Goal: Task Accomplishment & Management: Use online tool/utility

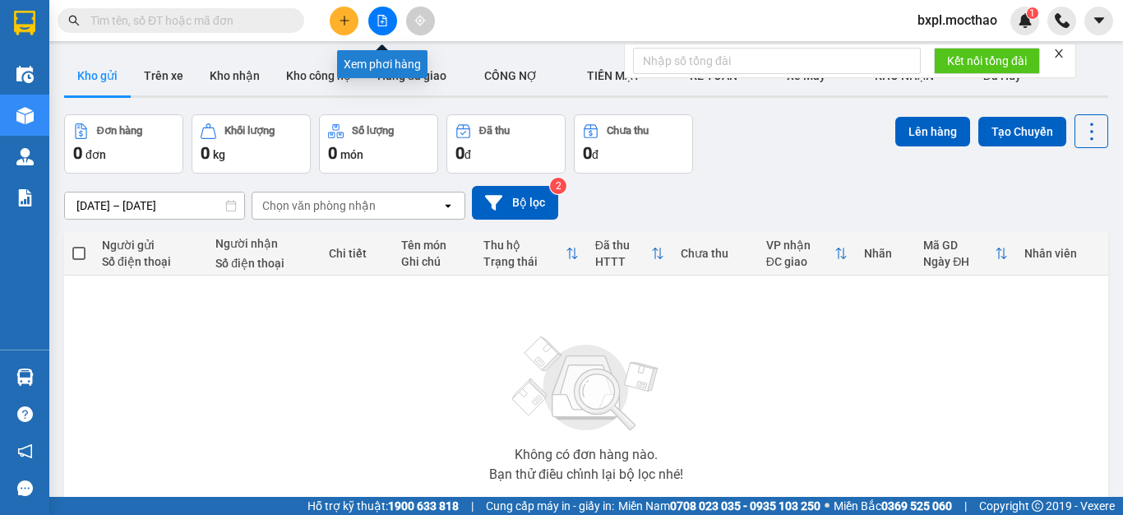
click at [384, 21] on icon "file-add" at bounding box center [383, 21] width 12 height 12
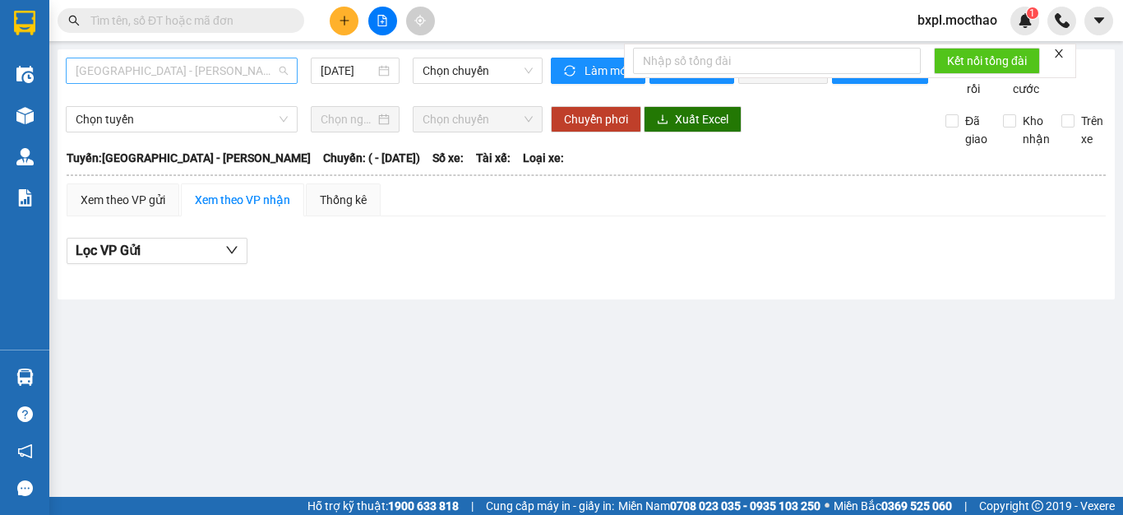
click at [202, 72] on span "[GEOGRAPHIC_DATA] - [PERSON_NAME]" at bounding box center [182, 70] width 212 height 25
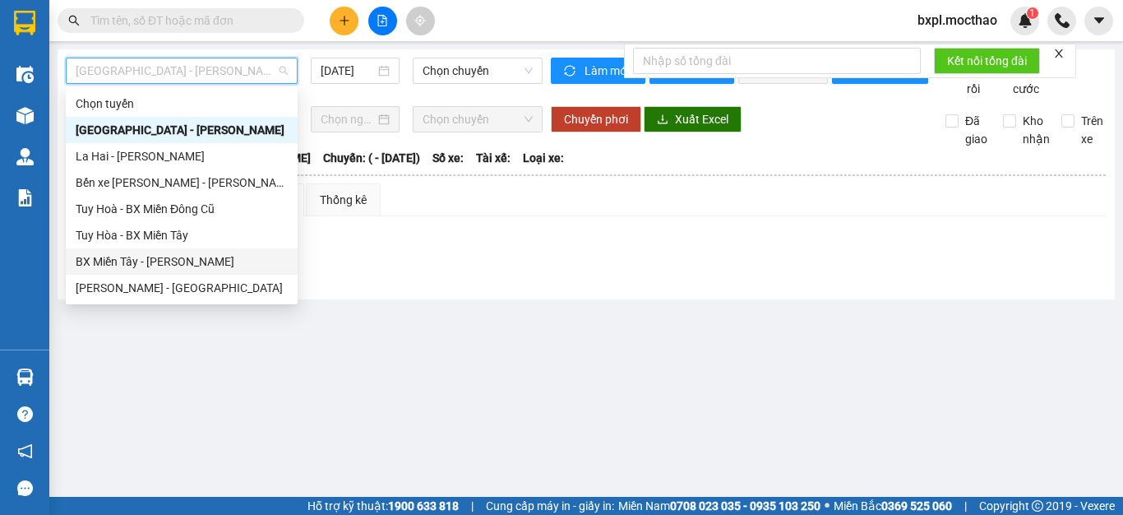
click at [115, 265] on div "BX Miền Tây - [PERSON_NAME]" at bounding box center [182, 261] width 212 height 18
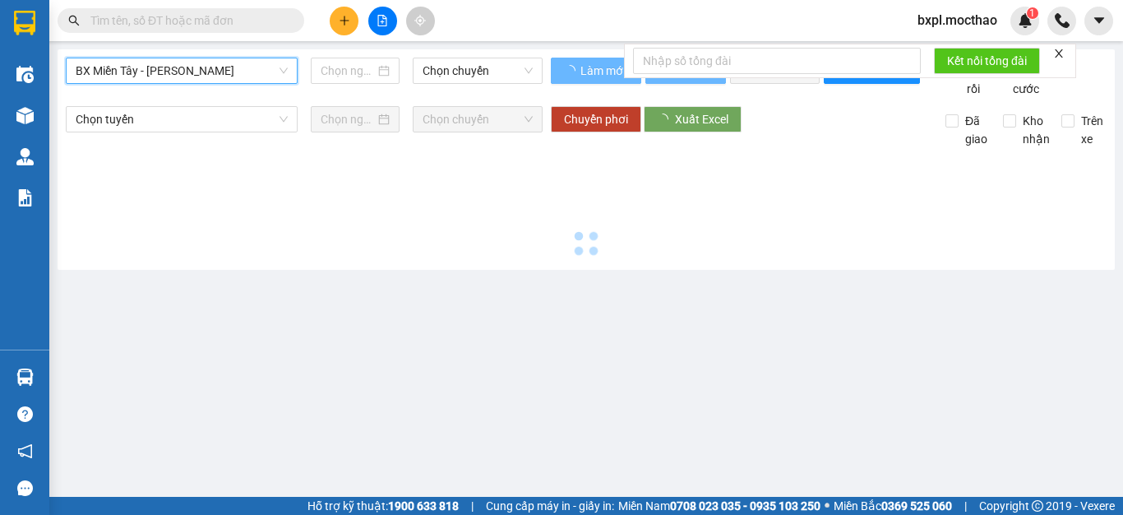
type input "[DATE]"
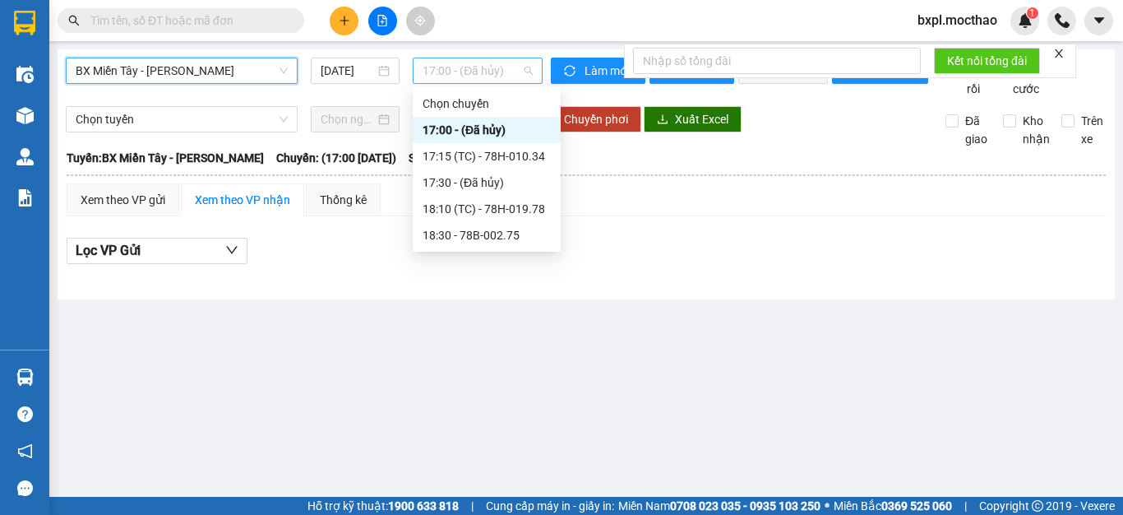
click at [472, 66] on span "17:00 - (Đã hủy)" at bounding box center [478, 70] width 110 height 25
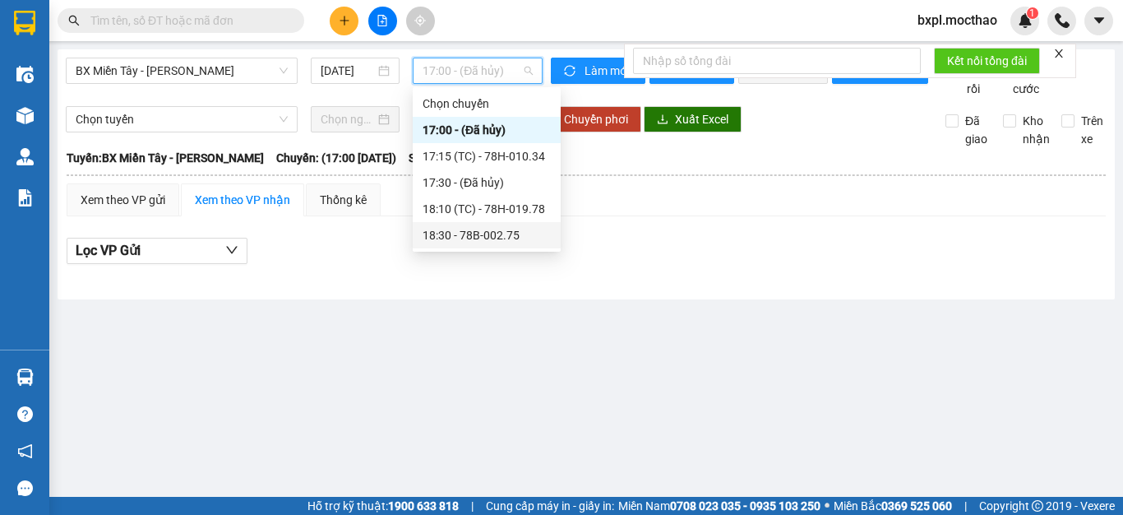
click at [461, 234] on div "18:30 - 78B-002.75" at bounding box center [487, 235] width 128 height 18
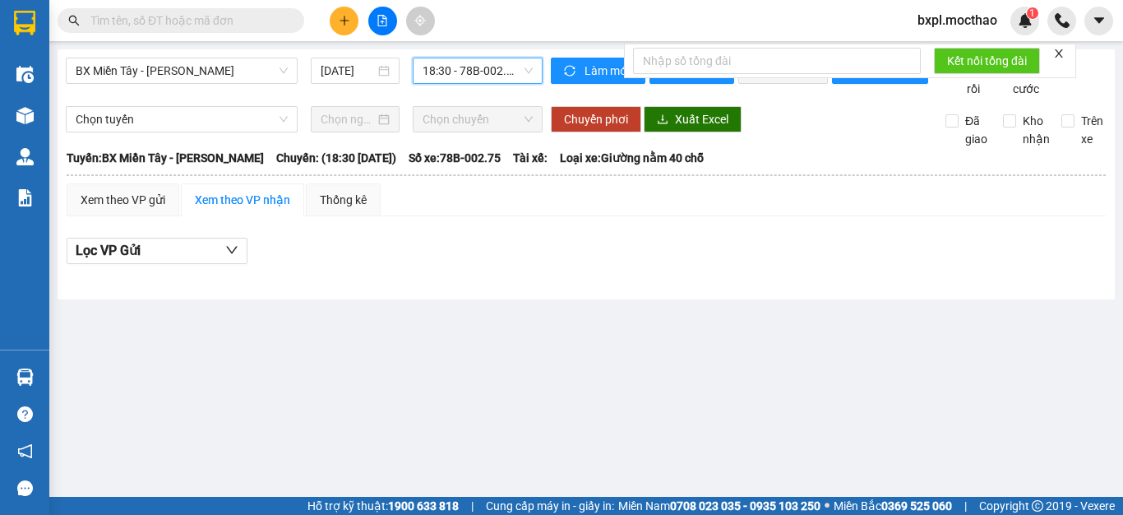
click at [474, 71] on span "18:30 - 78B-002.75" at bounding box center [478, 70] width 110 height 25
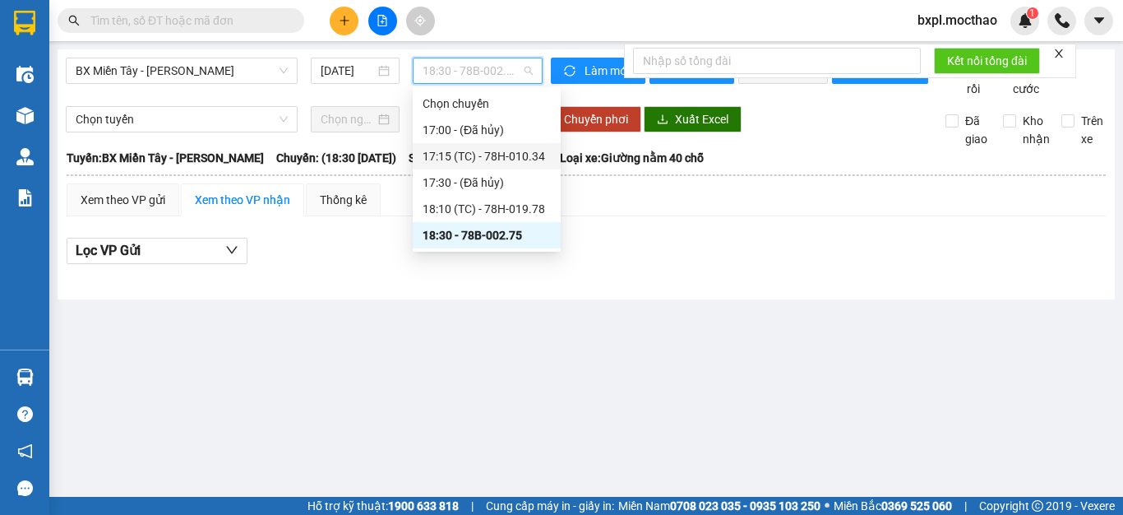
click at [476, 155] on div "17:15 (TC) - 78H-010.34" at bounding box center [487, 156] width 128 height 18
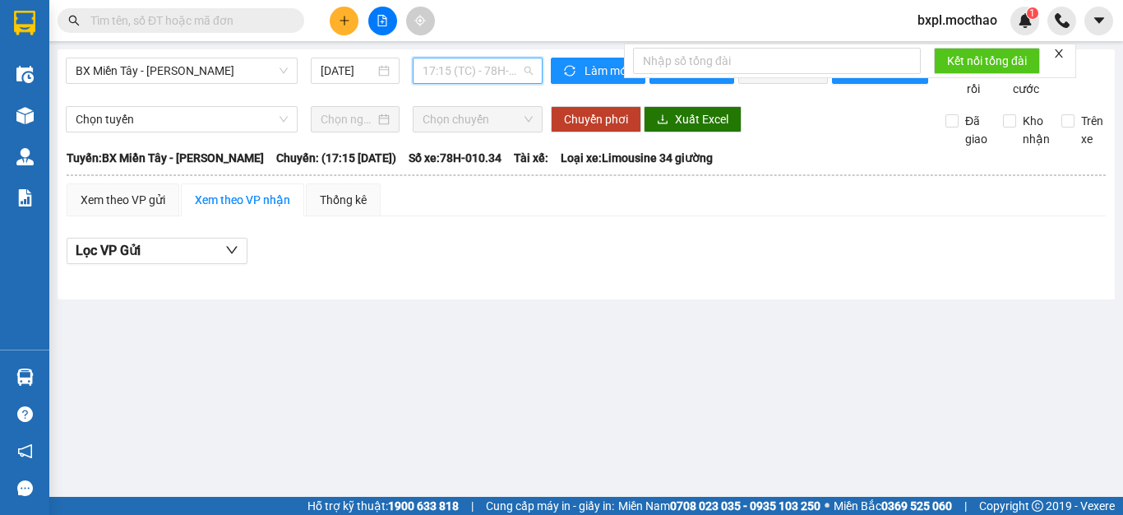
click at [454, 72] on span "17:15 (TC) - 78H-010.34" at bounding box center [478, 70] width 110 height 25
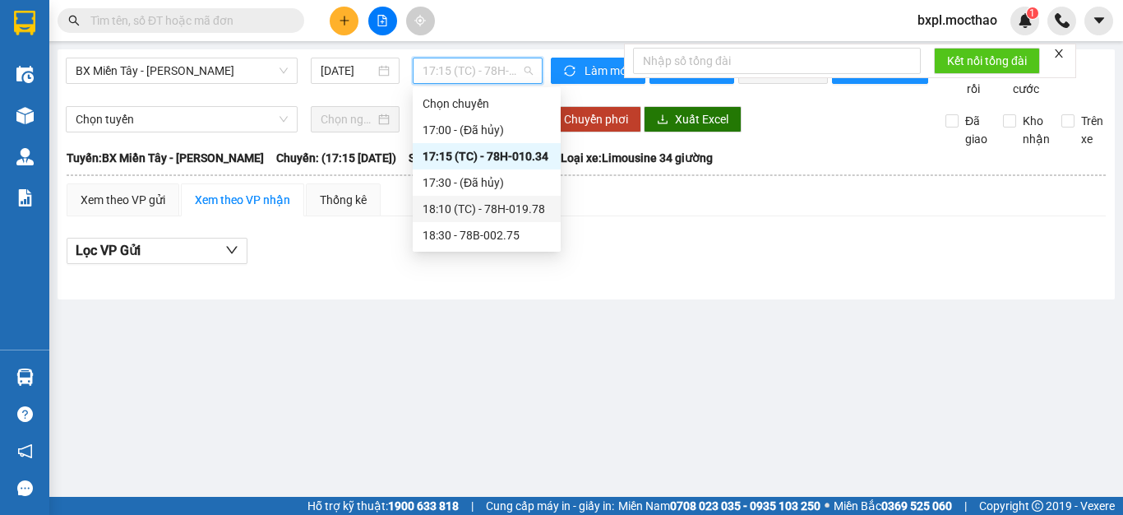
click at [508, 207] on div "18:10 (TC) - 78H-019.78" at bounding box center [487, 209] width 128 height 18
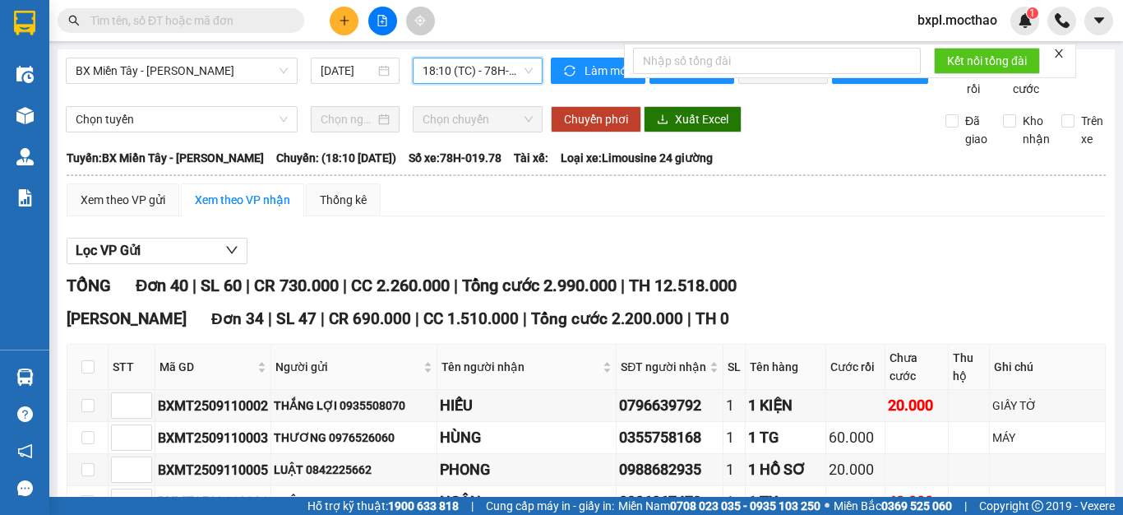
click at [450, 77] on span "18:10 (TC) - 78H-019.78" at bounding box center [478, 70] width 110 height 25
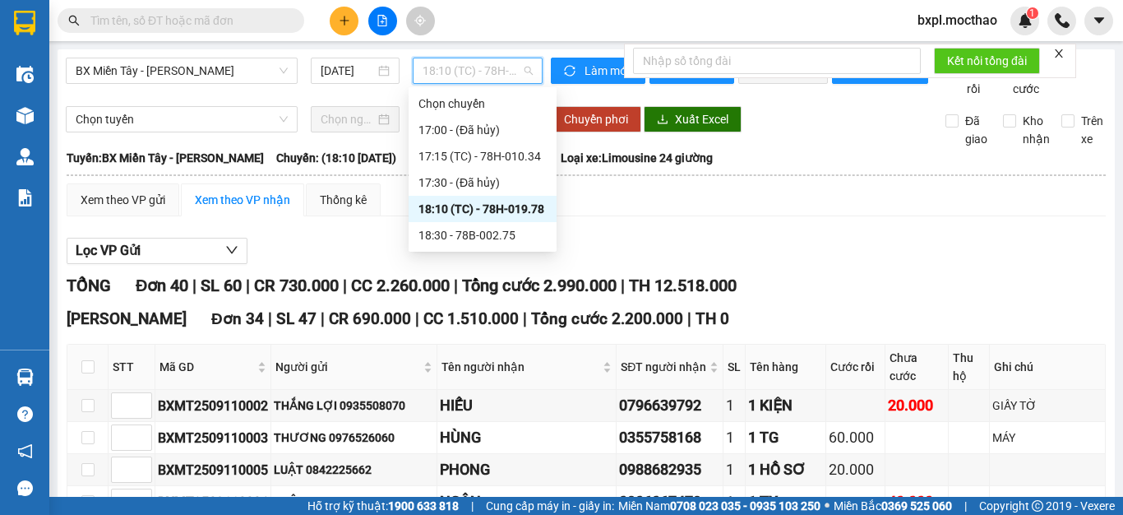
click at [485, 210] on div "18:10 (TC) - 78H-019.78" at bounding box center [483, 209] width 128 height 18
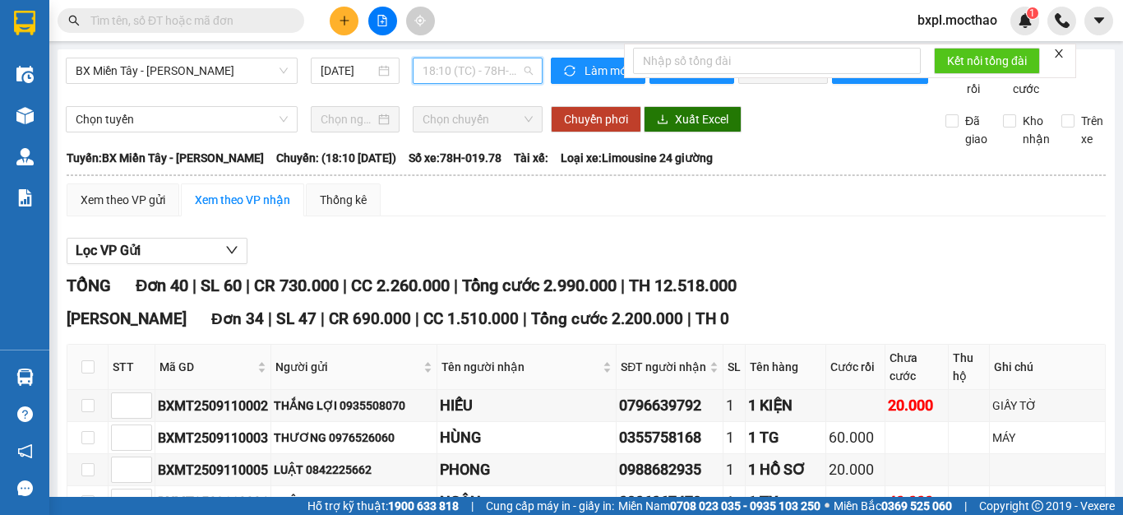
click at [444, 70] on span "18:10 (TC) - 78H-019.78" at bounding box center [478, 70] width 110 height 25
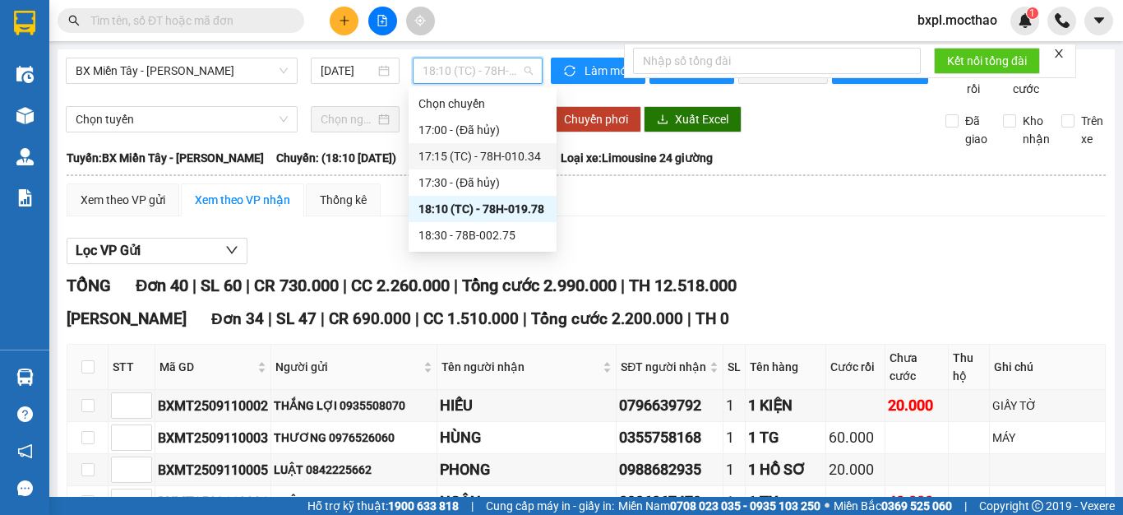
click at [476, 155] on div "17:15 (TC) - 78H-010.34" at bounding box center [483, 156] width 128 height 18
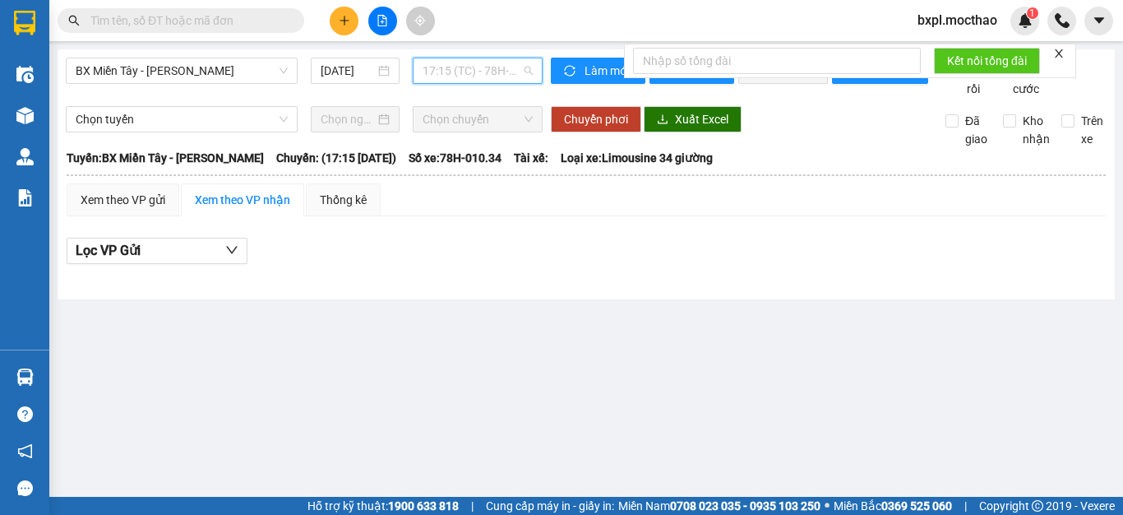
click at [464, 76] on span "17:15 (TC) - 78H-010.34" at bounding box center [478, 70] width 110 height 25
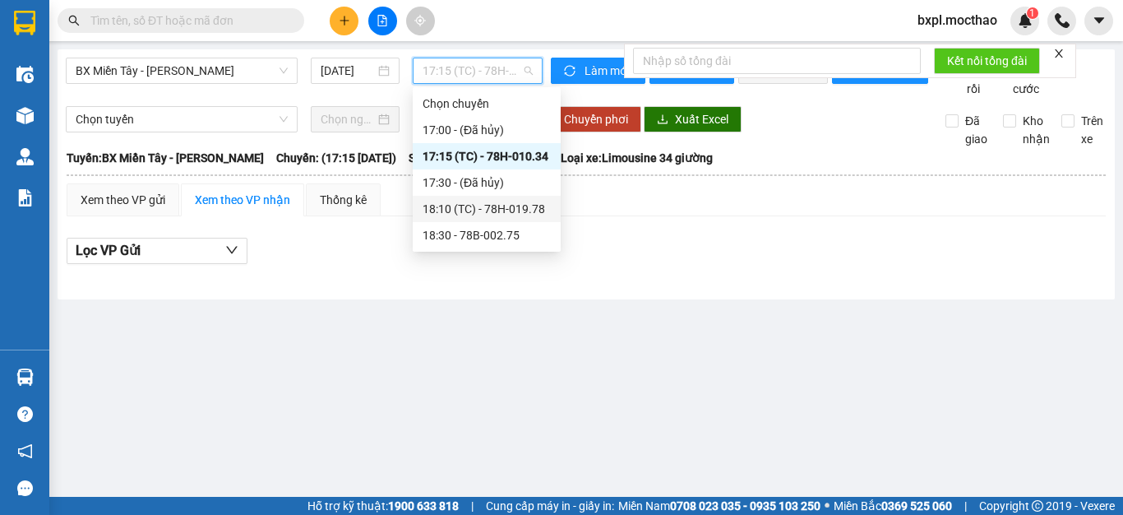
click at [497, 205] on div "18:10 (TC) - 78H-019.78" at bounding box center [487, 209] width 128 height 18
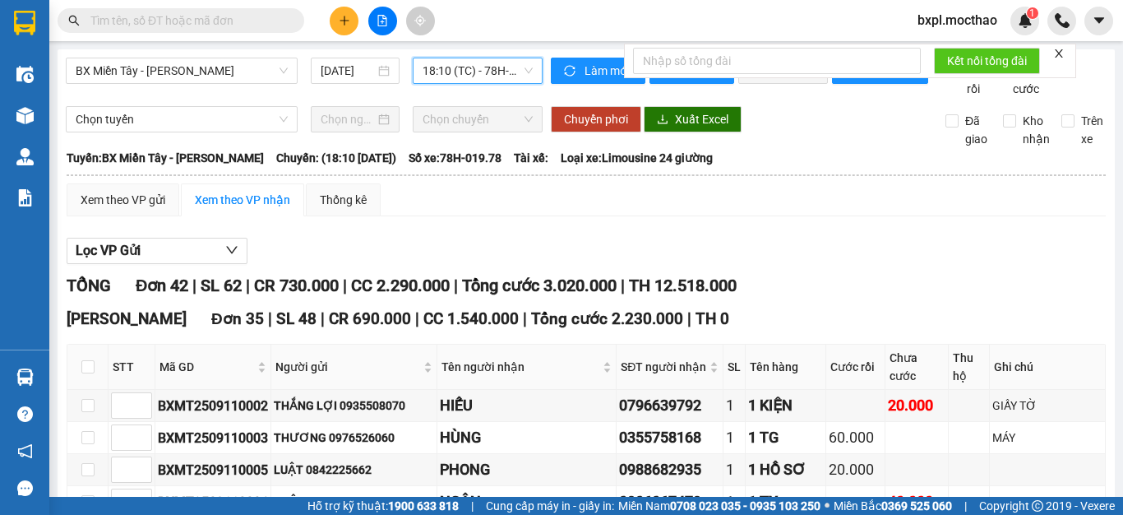
click at [467, 71] on span "18:10 (TC) - 78H-019.78" at bounding box center [478, 70] width 110 height 25
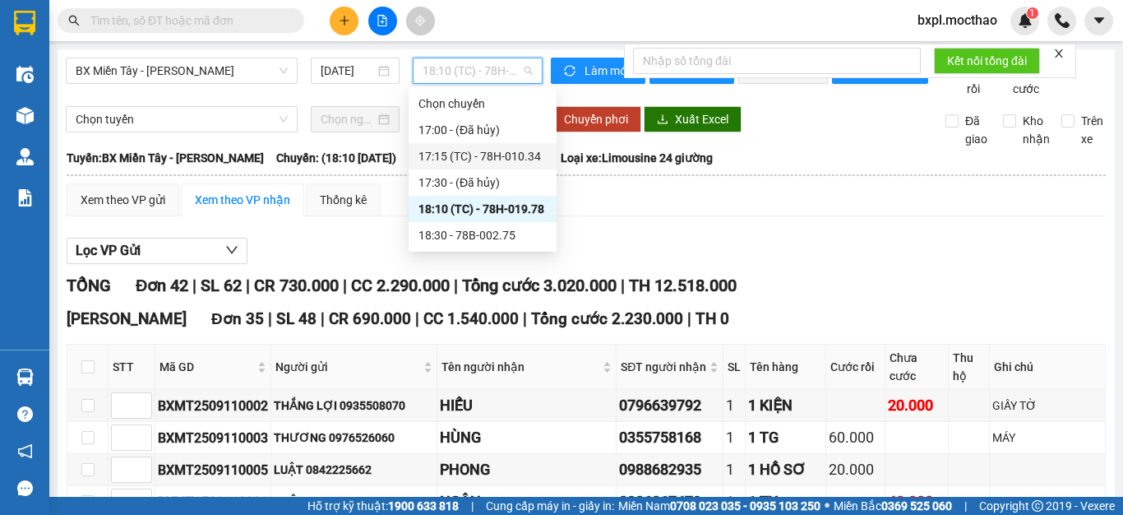
click at [472, 148] on div "17:15 (TC) - 78H-010.34" at bounding box center [483, 156] width 128 height 18
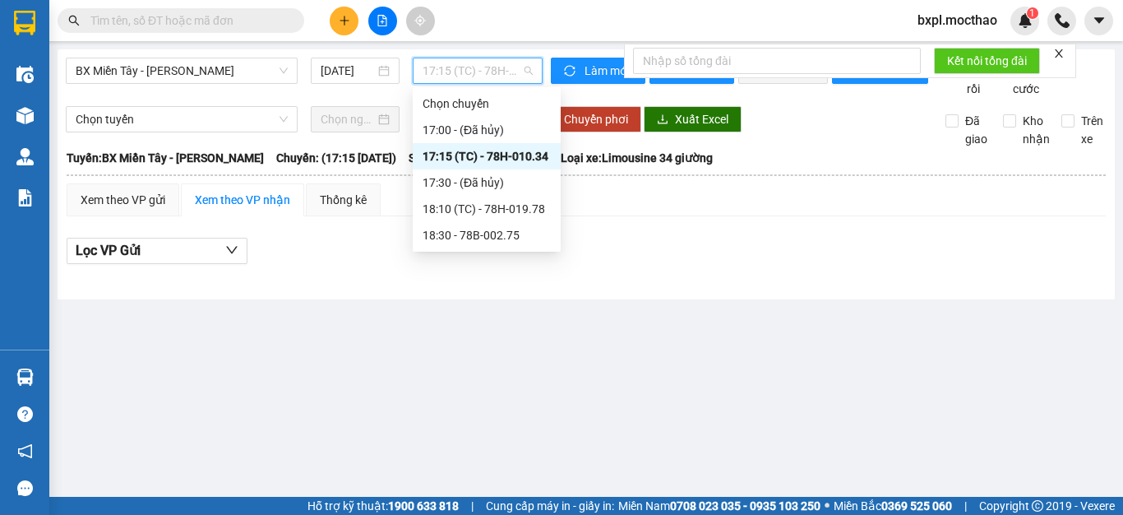
click at [456, 74] on span "17:15 (TC) - 78H-010.34" at bounding box center [478, 70] width 110 height 25
click at [487, 202] on div "18:10 (TC) - 78H-019.78" at bounding box center [487, 209] width 128 height 18
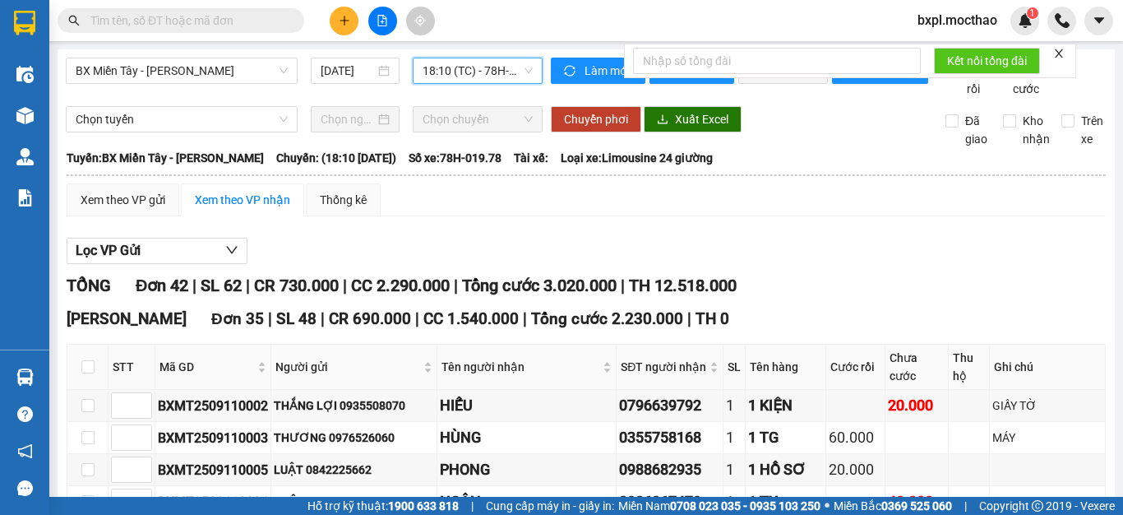
click at [460, 66] on span "18:10 (TC) - 78H-019.78" at bounding box center [478, 70] width 110 height 25
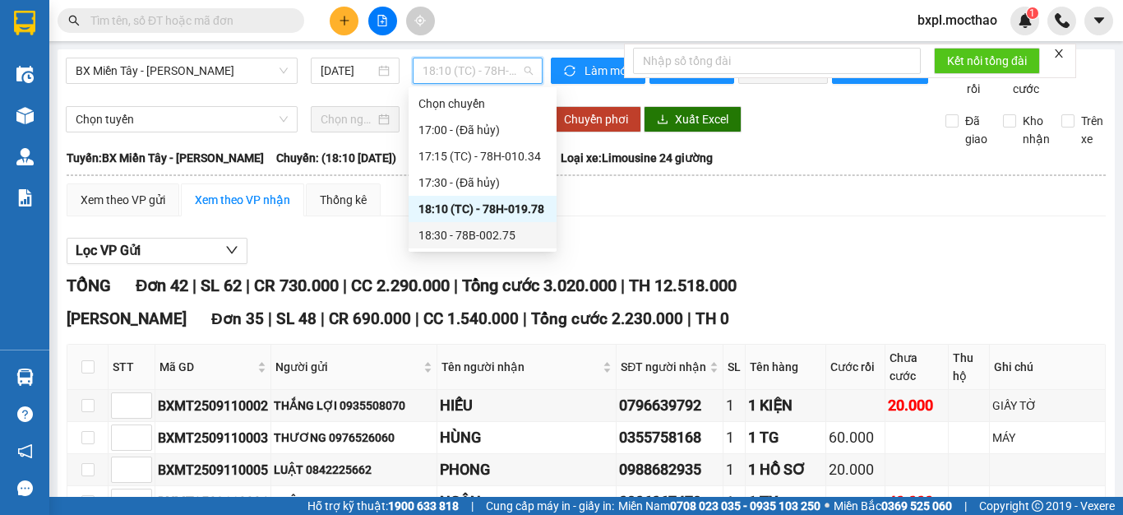
click at [478, 233] on div "18:30 - 78B-002.75" at bounding box center [483, 235] width 128 height 18
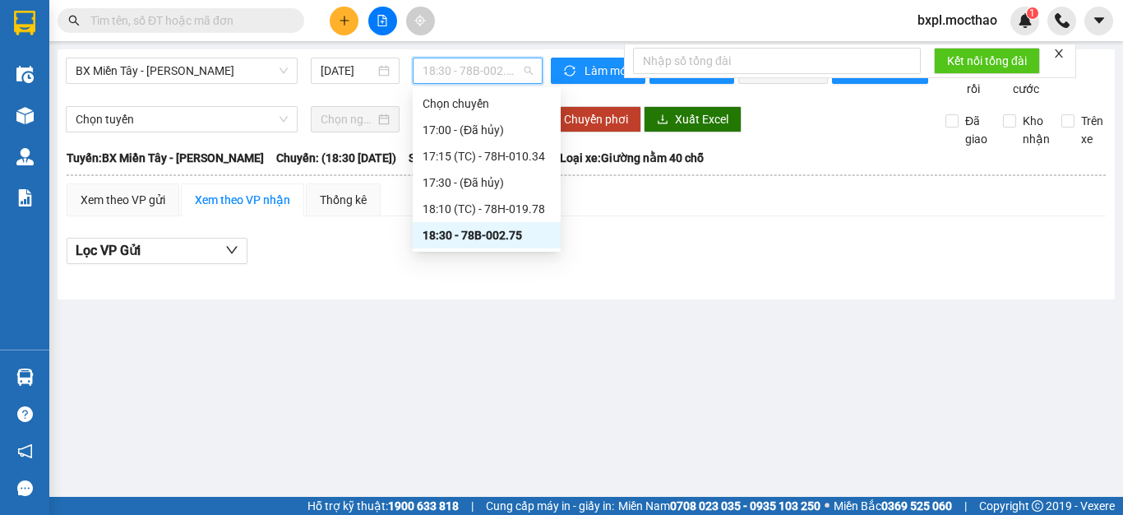
click at [474, 78] on span "18:30 - 78B-002.75" at bounding box center [478, 70] width 110 height 25
click at [485, 206] on div "18:10 (TC) - 78H-019.78" at bounding box center [487, 209] width 128 height 18
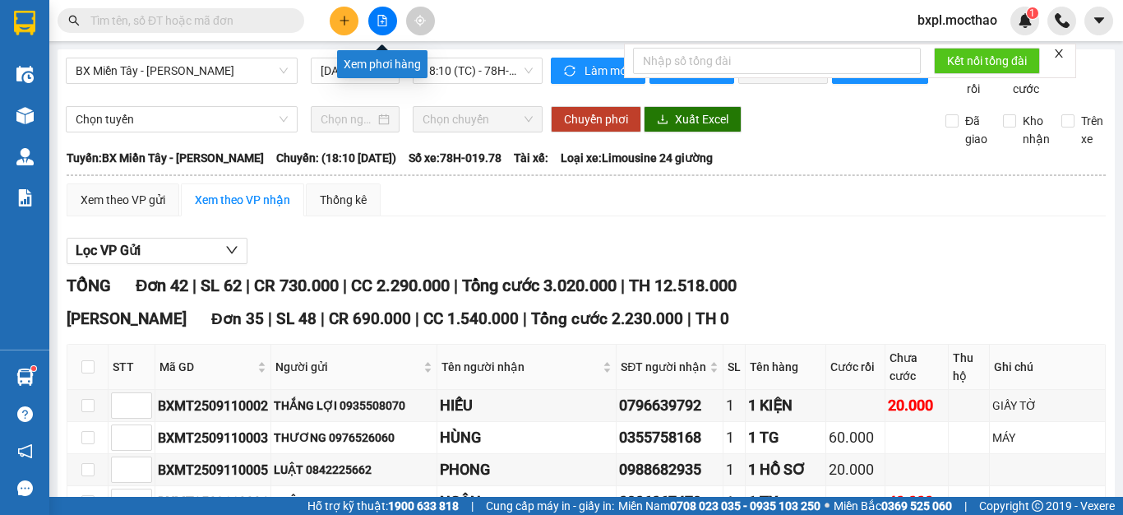
click at [386, 23] on icon "file-add" at bounding box center [382, 21] width 9 height 12
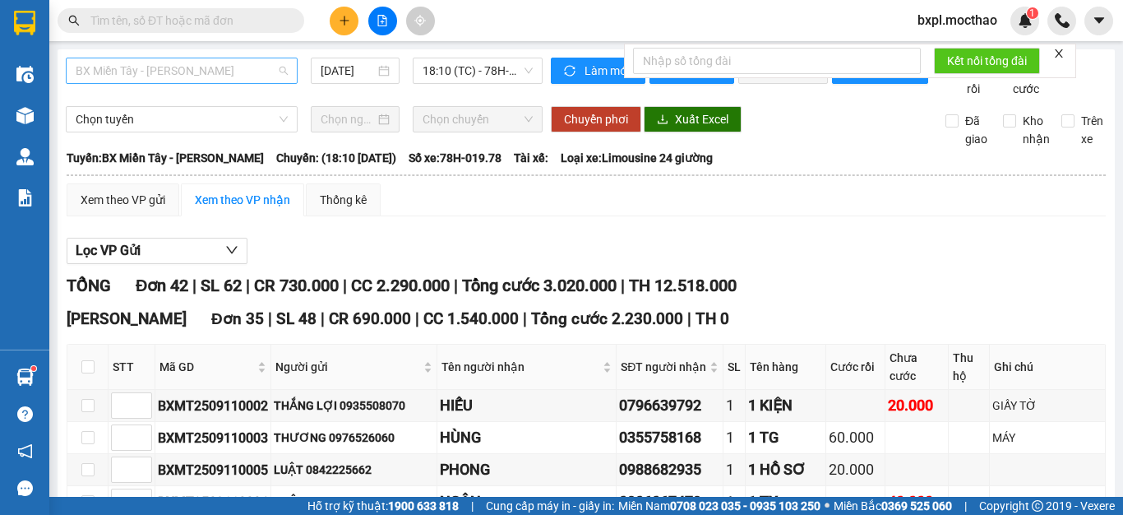
click at [205, 76] on span "BX Miền Tây - [PERSON_NAME]" at bounding box center [182, 70] width 212 height 25
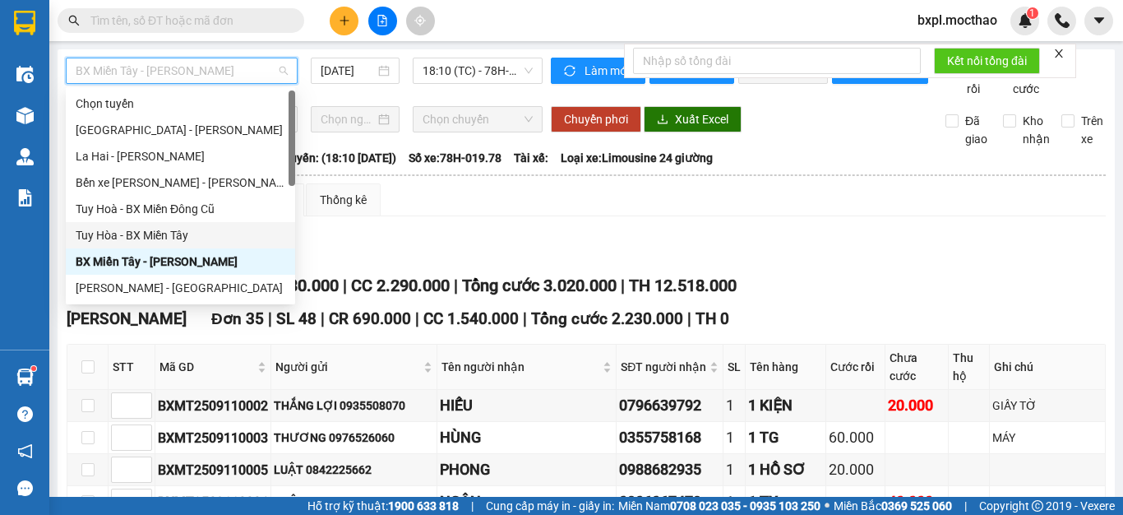
click at [150, 232] on div "Tuy Hòa - BX Miền Tây" at bounding box center [181, 235] width 210 height 18
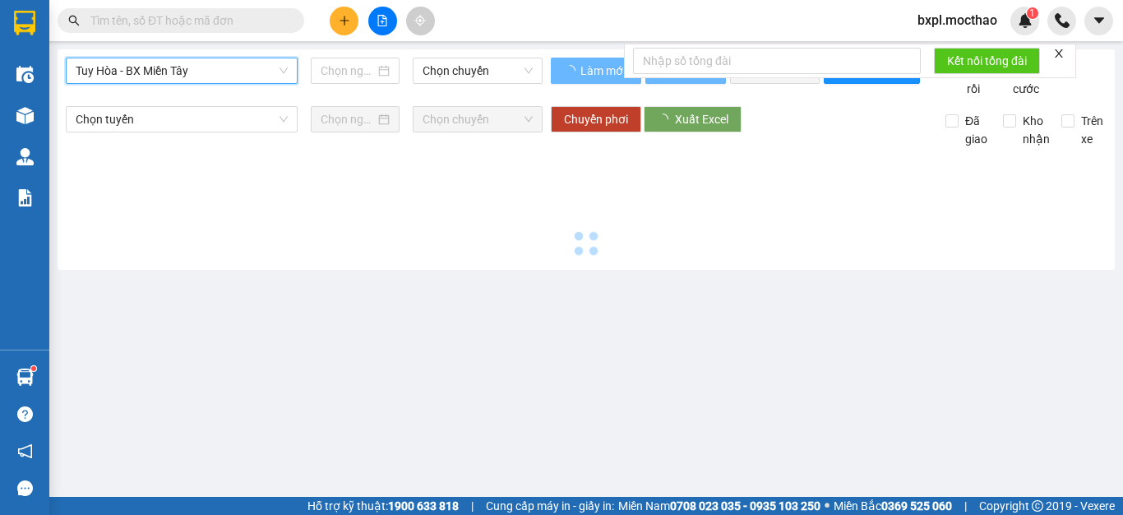
type input "[DATE]"
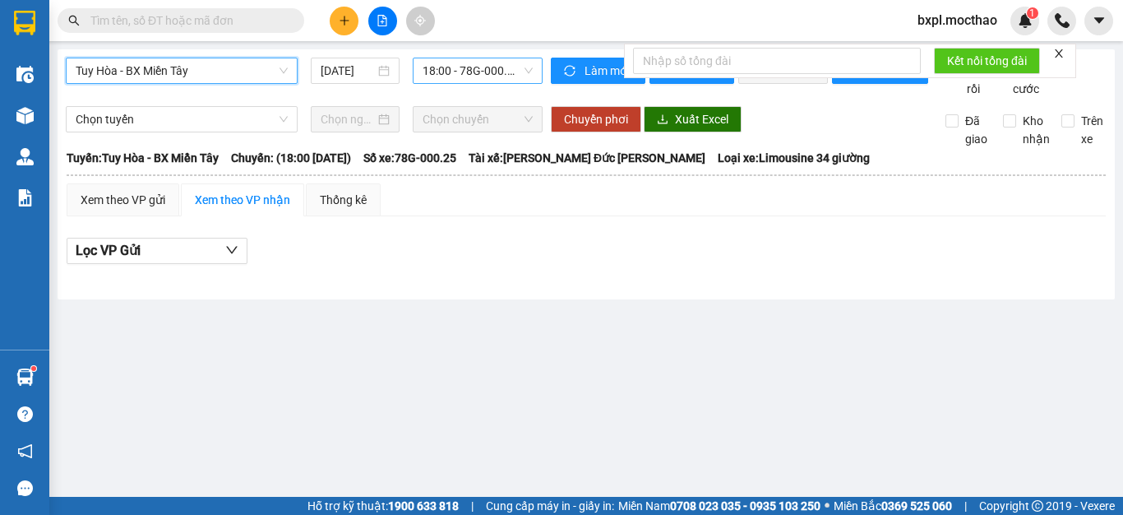
click at [474, 68] on span "18:00 - 78G-000.25" at bounding box center [478, 70] width 110 height 25
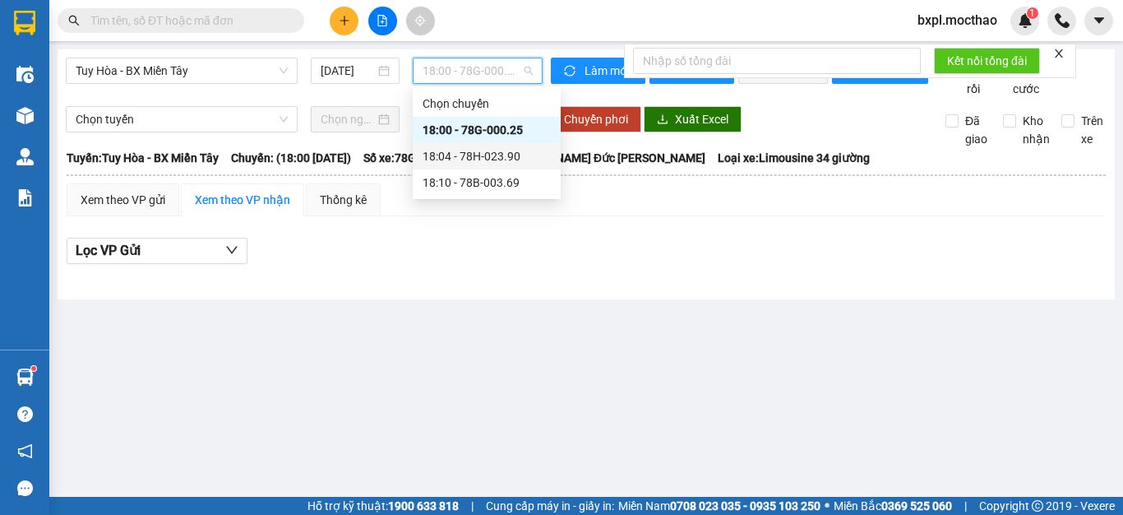
click at [484, 158] on div "18:04 - 78H-023.90" at bounding box center [487, 156] width 128 height 18
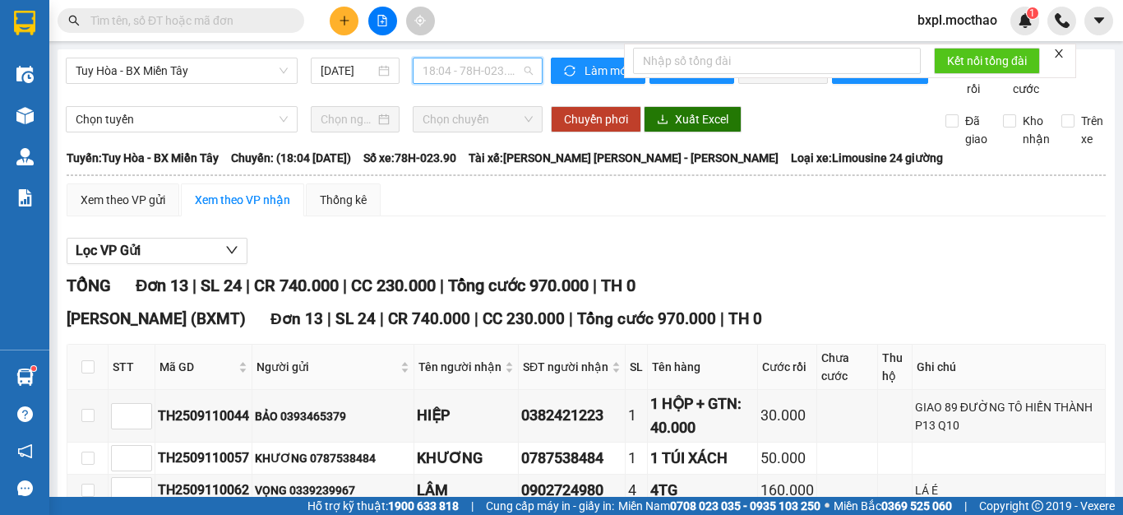
click at [468, 67] on span "18:04 - 78H-023.90" at bounding box center [478, 70] width 110 height 25
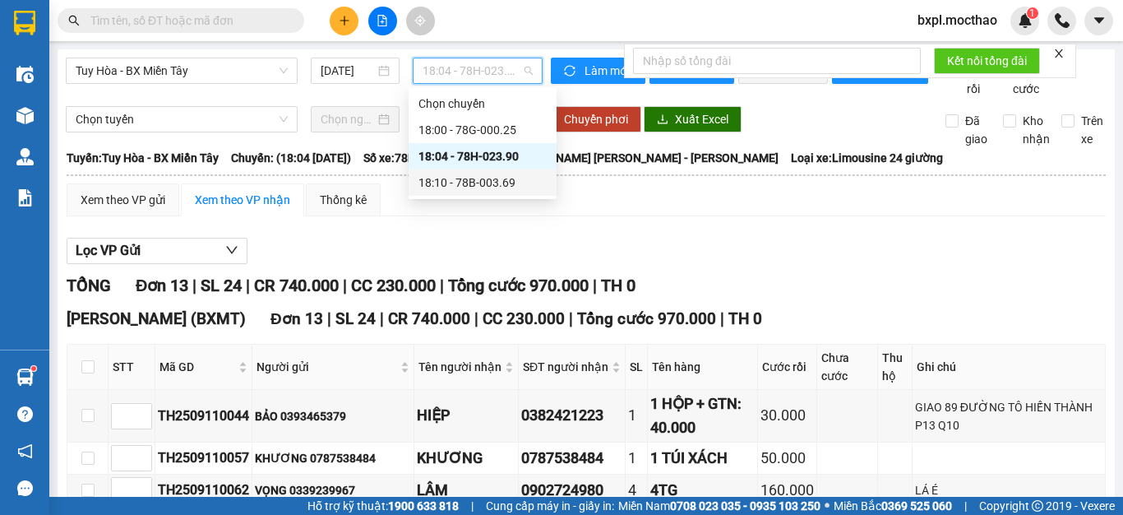
click at [470, 179] on div "18:10 - 78B-003.69" at bounding box center [483, 182] width 128 height 18
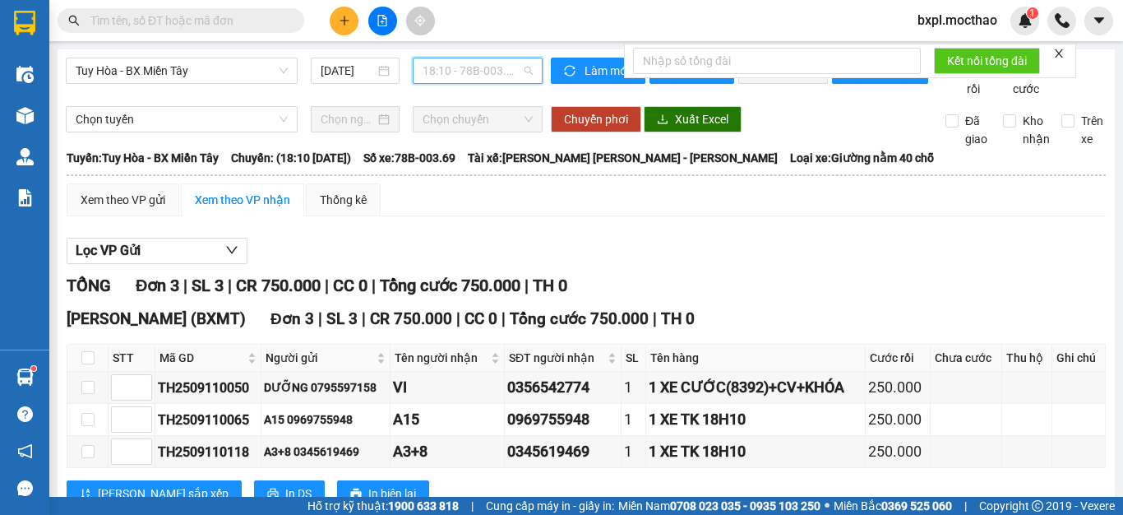
click at [476, 73] on span "18:10 - 78B-003.69" at bounding box center [478, 70] width 110 height 25
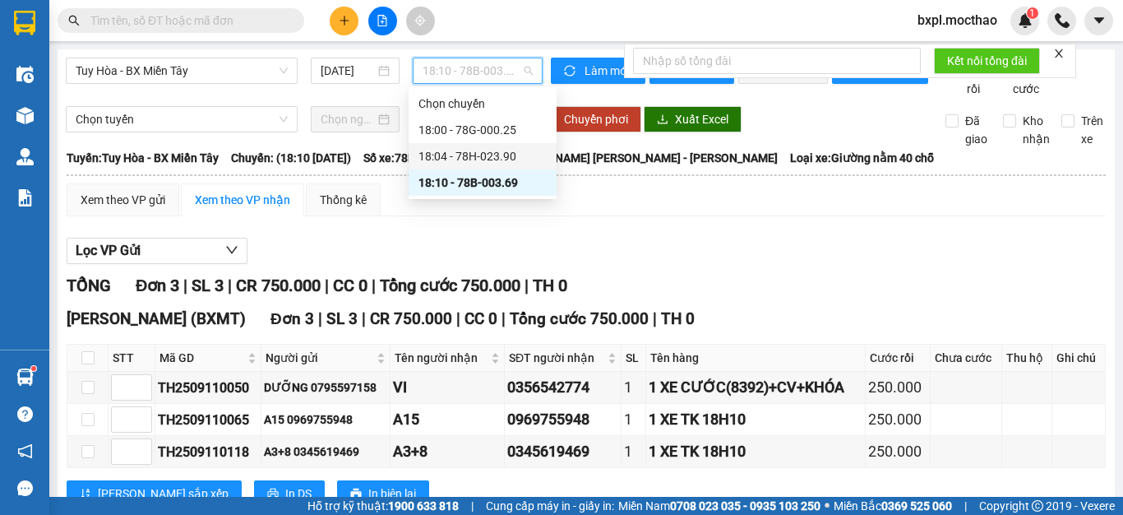
click at [488, 150] on div "18:04 - 78H-023.90" at bounding box center [483, 156] width 128 height 18
